Goal: Complete application form

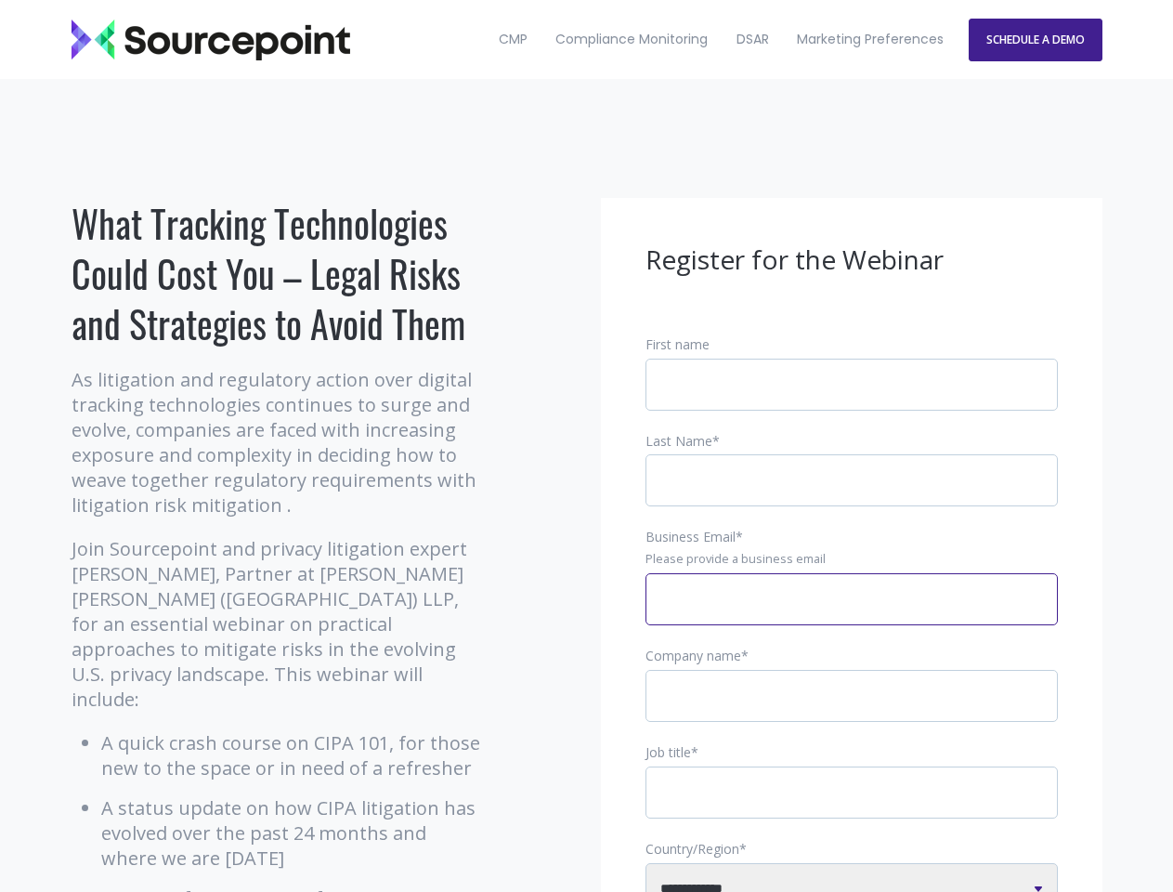
click at [852, 614] on input "Business Email *" at bounding box center [852, 599] width 412 height 52
